Goal: Task Accomplishment & Management: Manage account settings

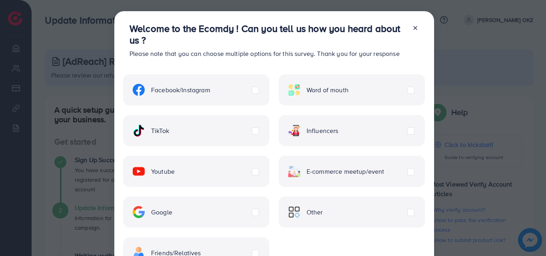
click at [412, 28] on icon at bounding box center [415, 28] width 6 height 6
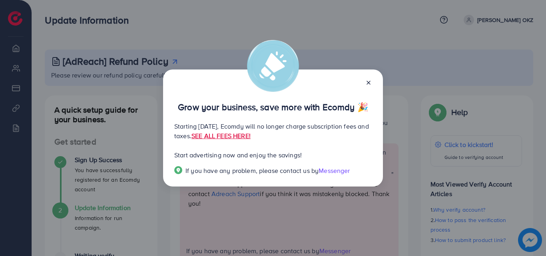
click at [370, 84] on icon at bounding box center [368, 83] width 6 height 6
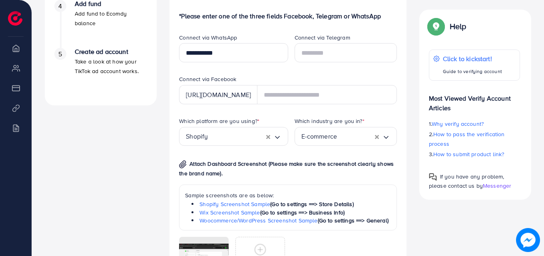
scroll to position [400, 0]
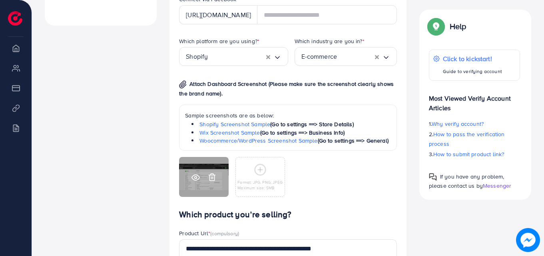
click at [213, 179] on line at bounding box center [213, 178] width 0 height 2
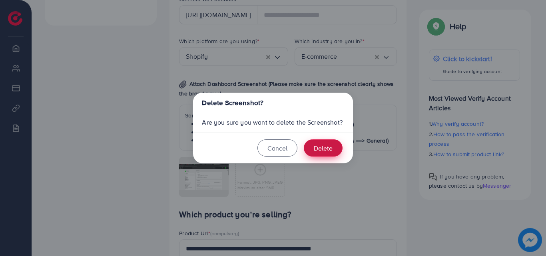
click at [325, 150] on button "Delete" at bounding box center [323, 147] width 39 height 17
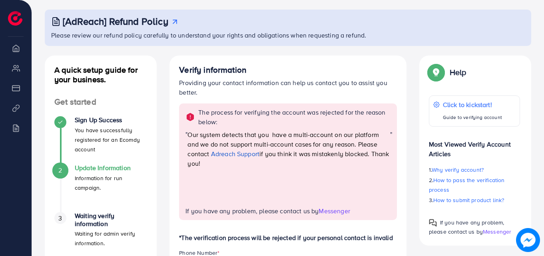
scroll to position [0, 0]
